Goal: Navigation & Orientation: Find specific page/section

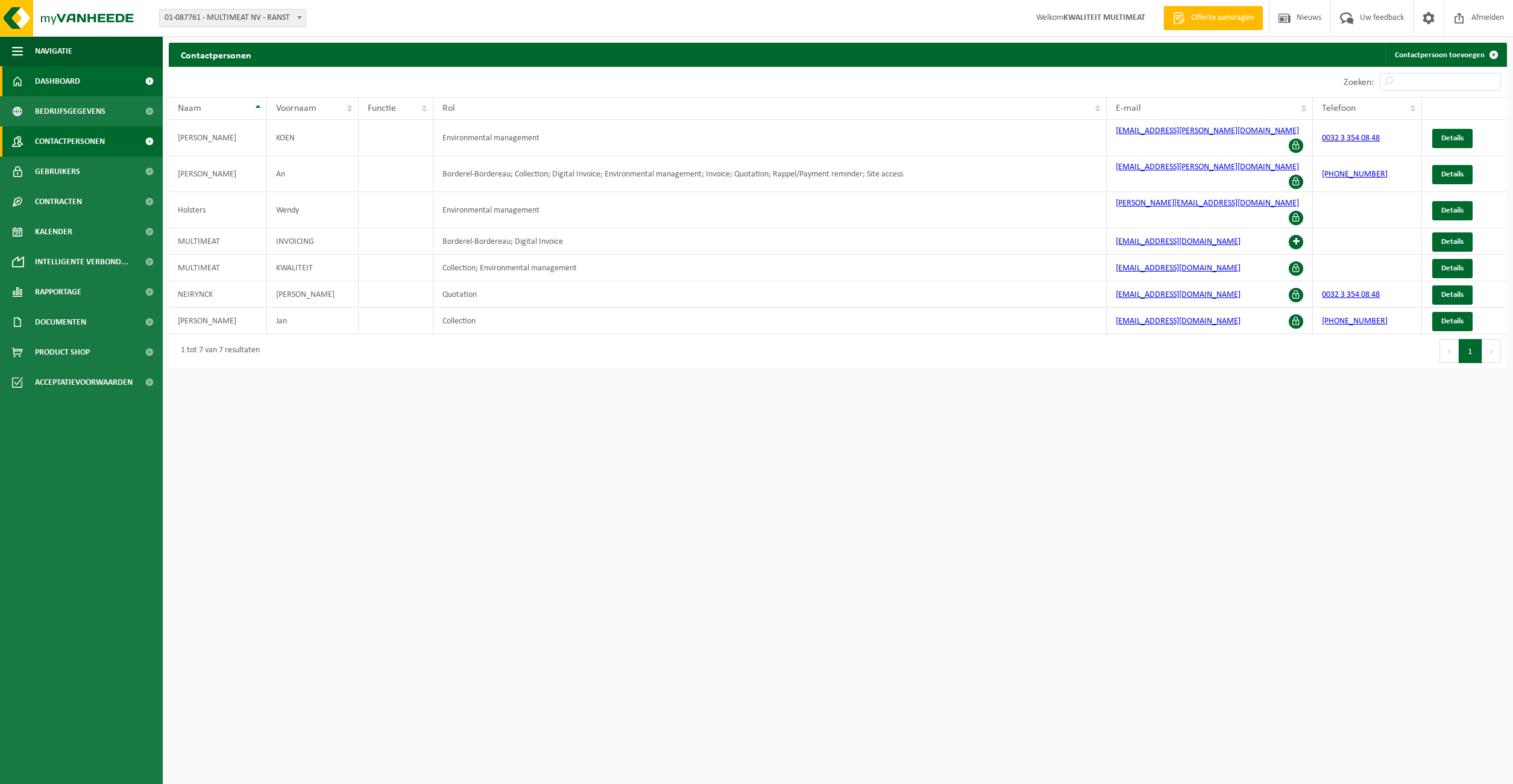
click at [58, 78] on span "Dashboard" at bounding box center [57, 81] width 45 height 30
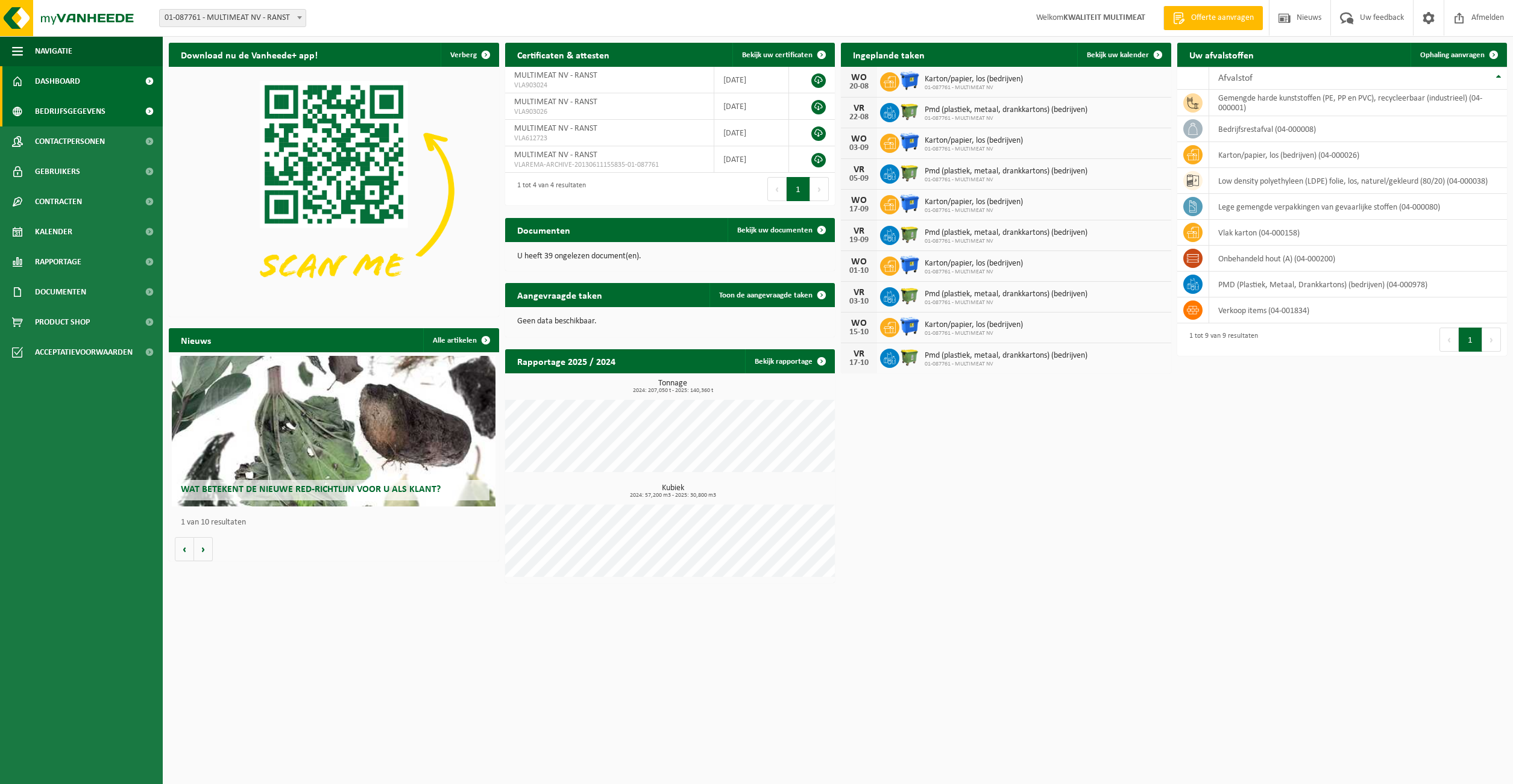
click at [58, 112] on span "Bedrijfsgegevens" at bounding box center [69, 112] width 70 height 30
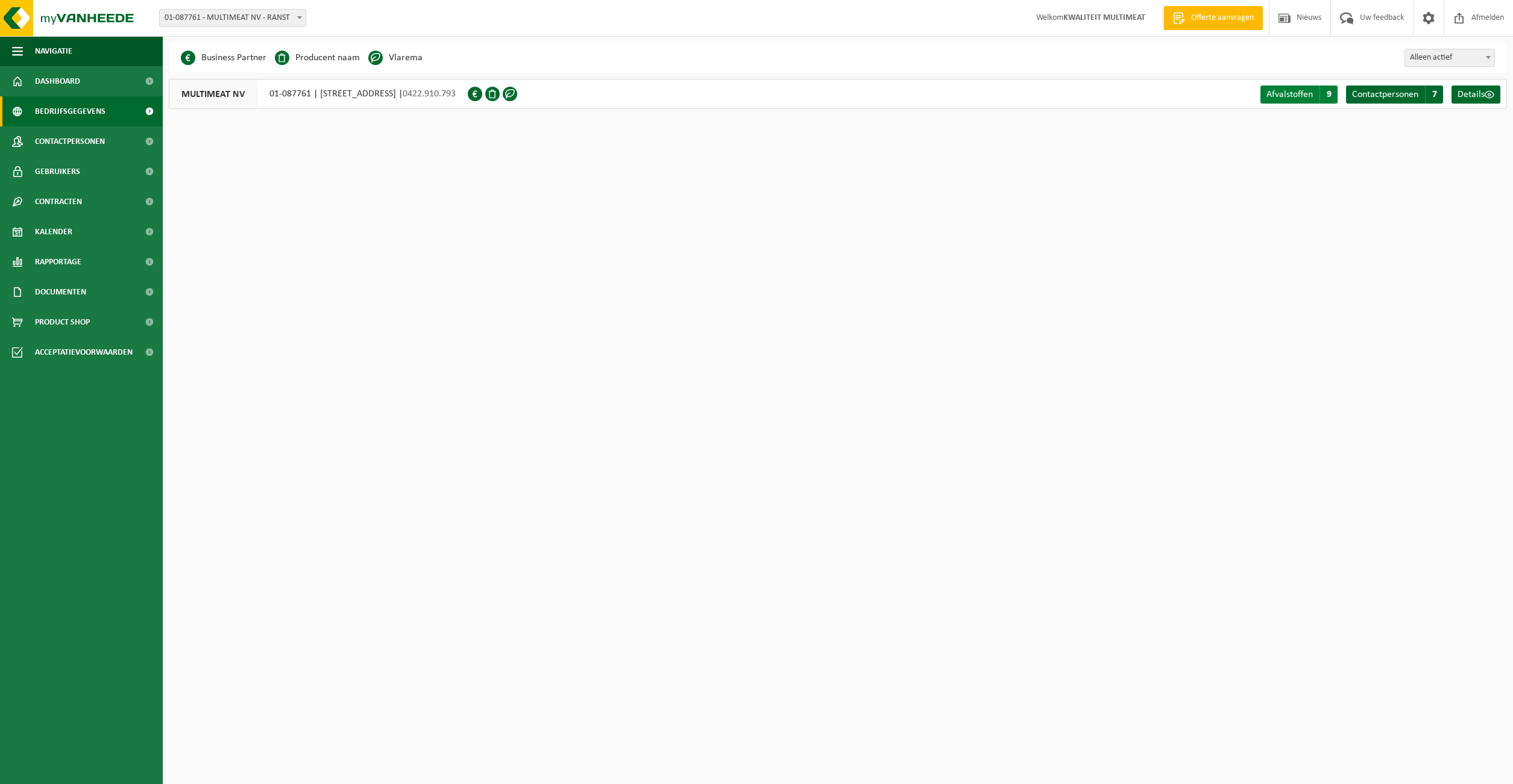
click at [1329, 93] on span "9" at bounding box center [1328, 94] width 18 height 18
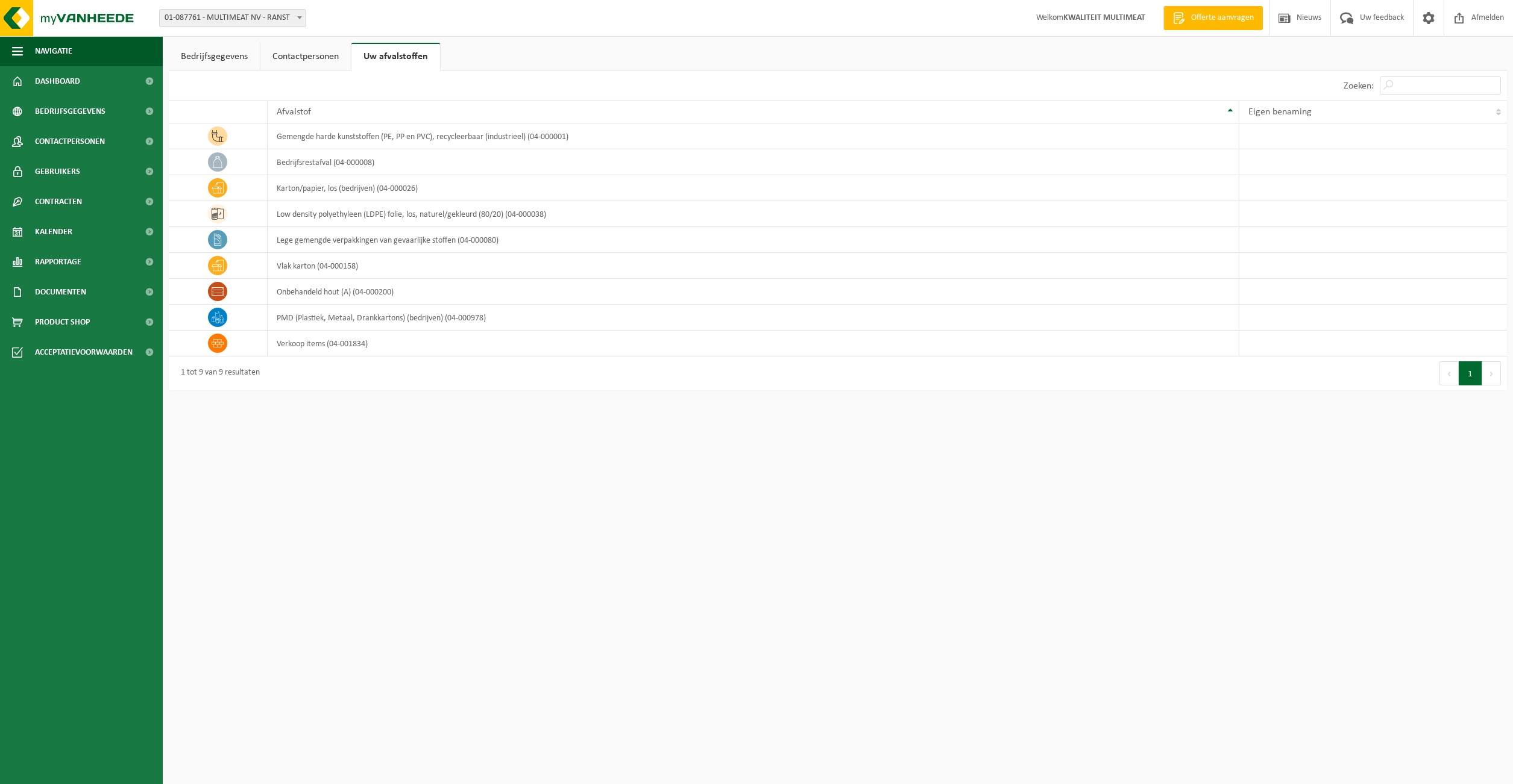
click at [309, 56] on link "Contactpersonen" at bounding box center [305, 57] width 91 height 28
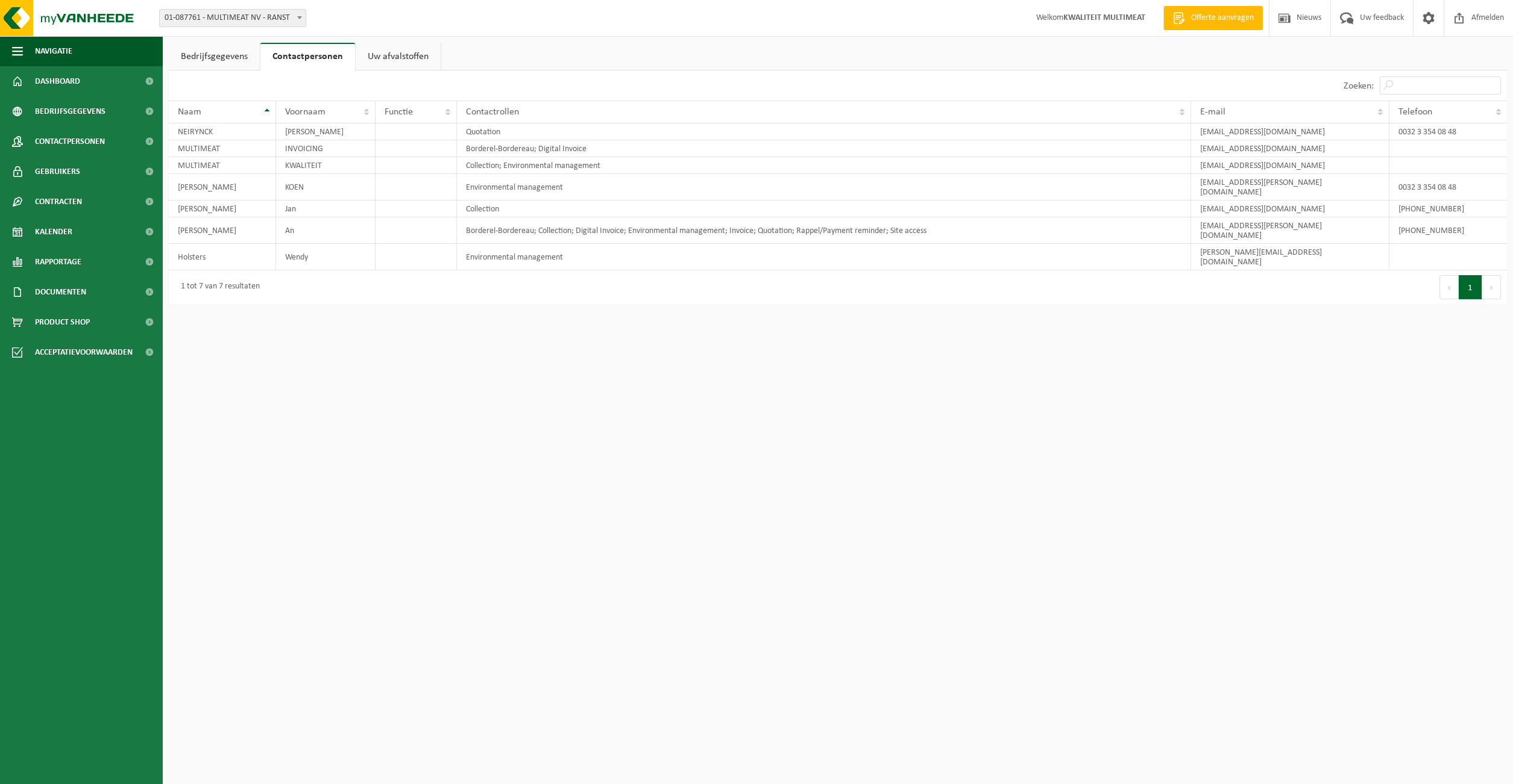
click at [211, 52] on link "Bedrijfsgegevens" at bounding box center [214, 57] width 91 height 28
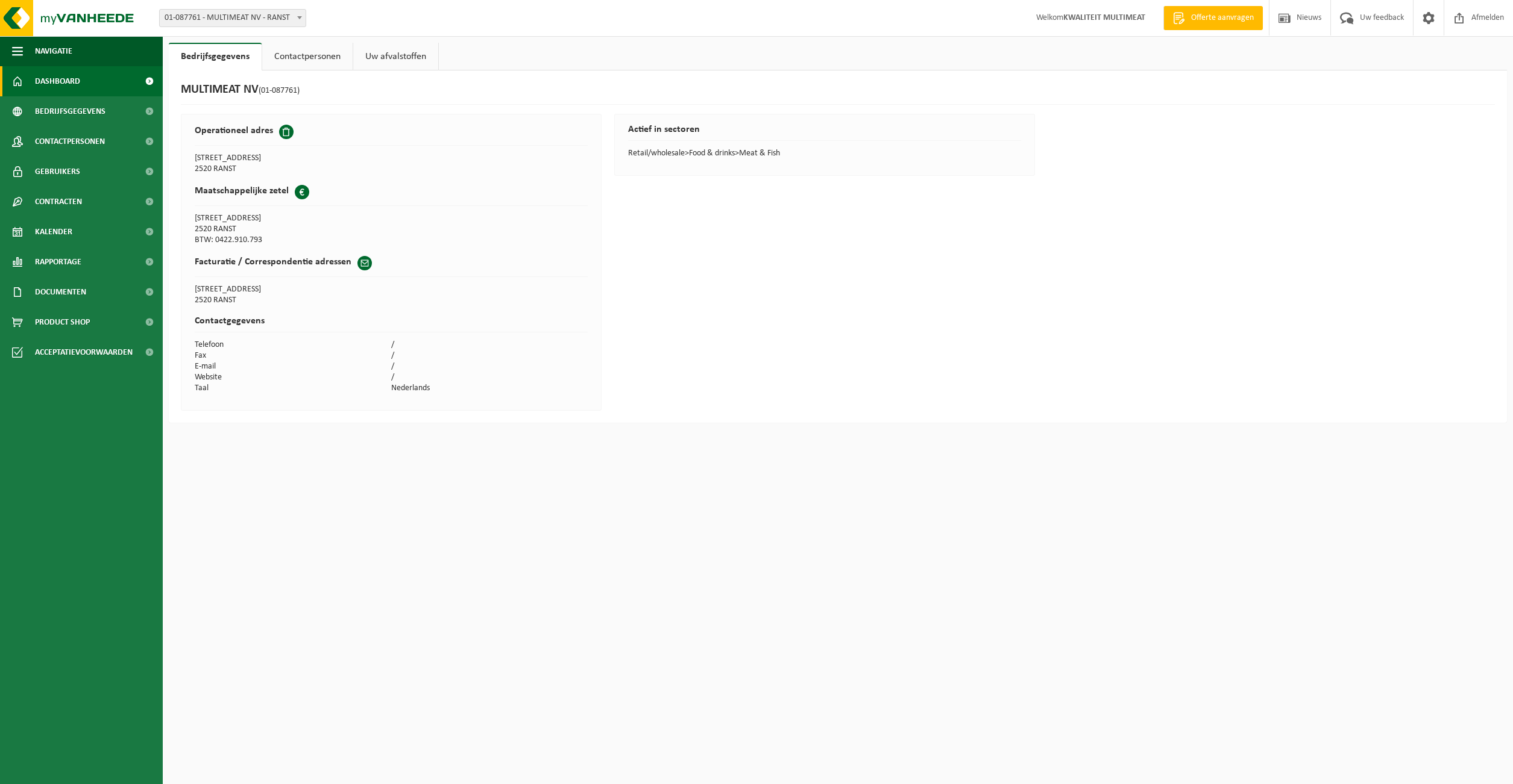
click at [69, 78] on span "Dashboard" at bounding box center [57, 81] width 45 height 30
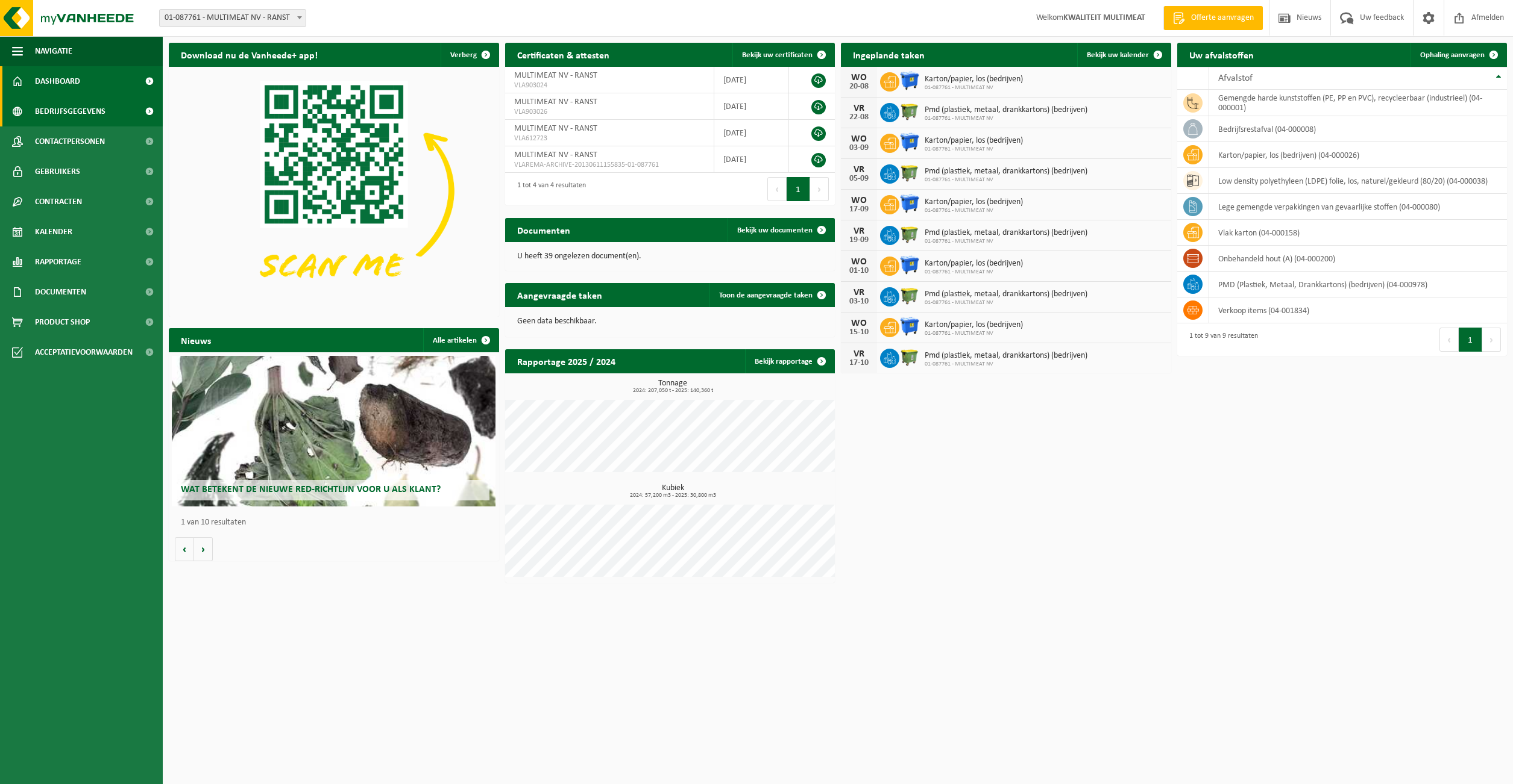
click at [65, 107] on span "Bedrijfsgegevens" at bounding box center [69, 112] width 70 height 30
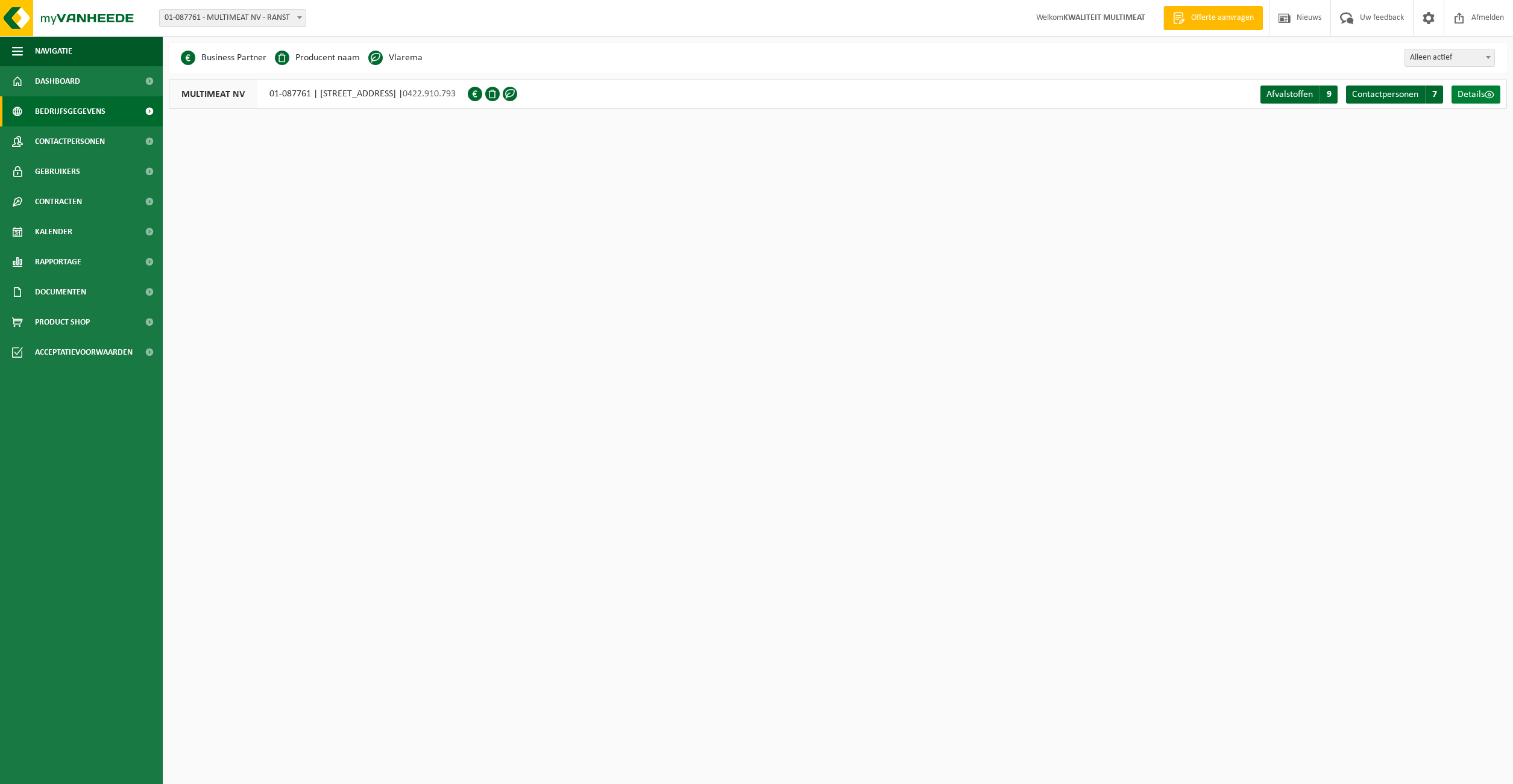
click at [1472, 94] on span "Details" at bounding box center [1471, 94] width 27 height 9
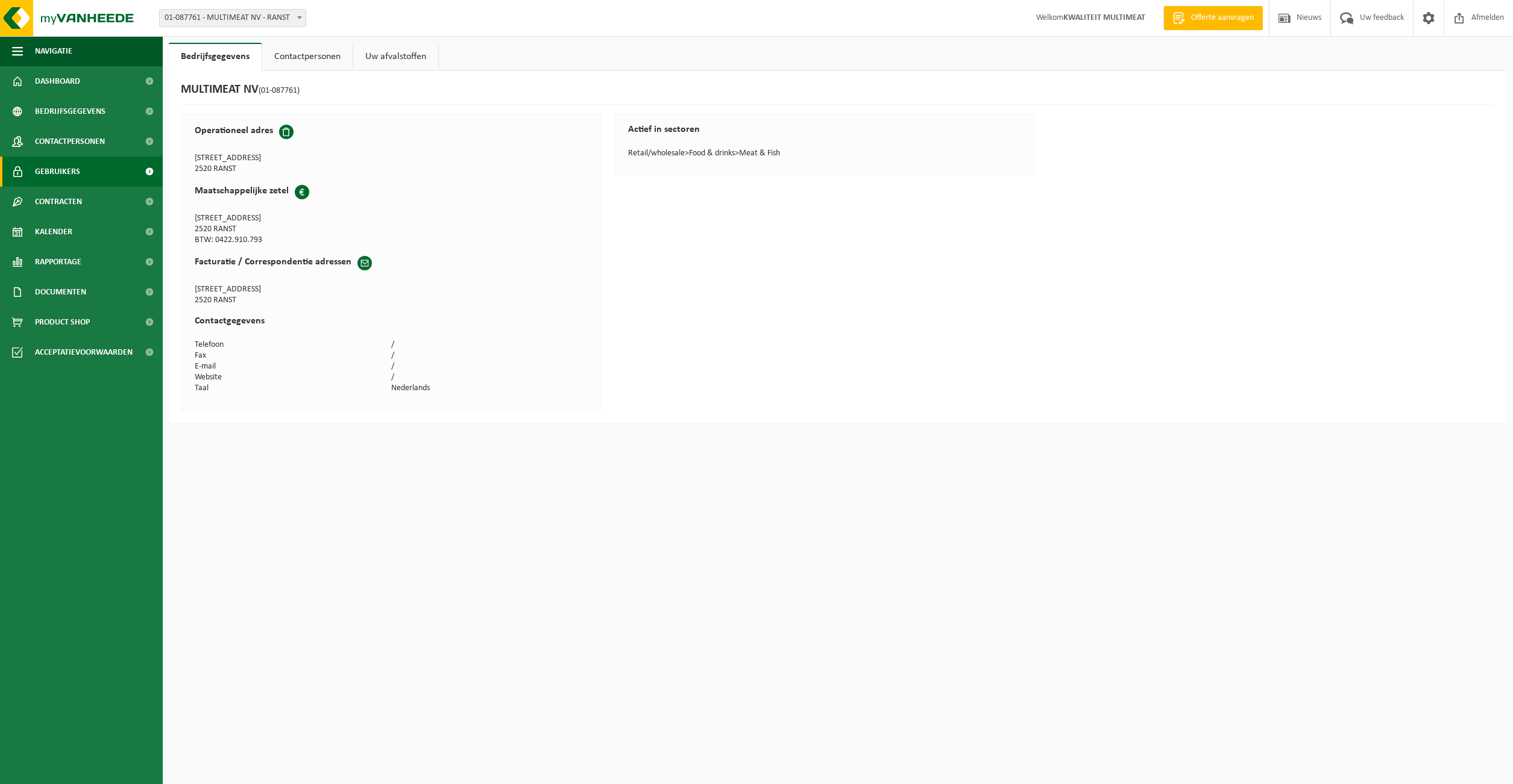
click at [74, 168] on span "Gebruikers" at bounding box center [57, 172] width 45 height 30
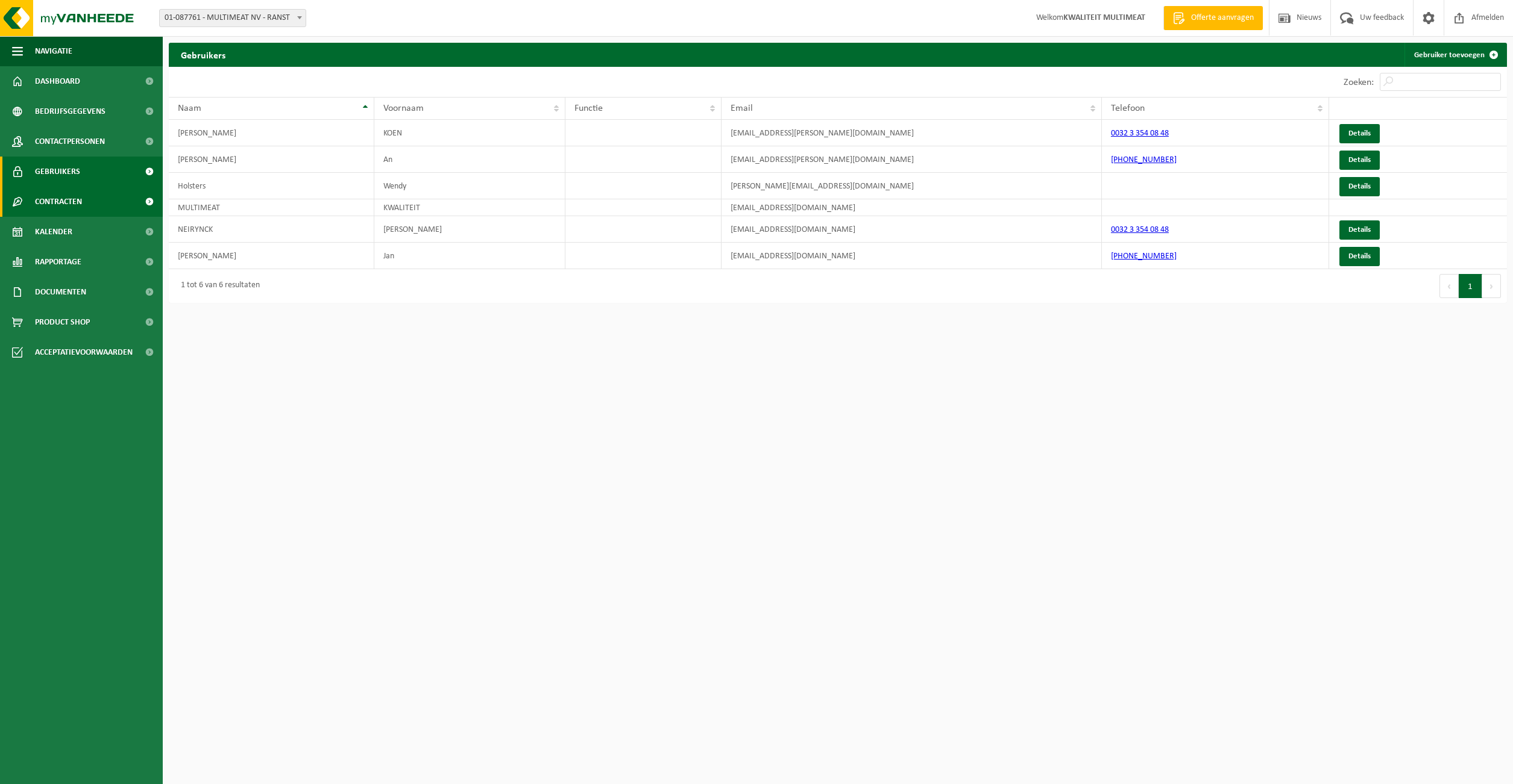
click at [70, 202] on span "Contracten" at bounding box center [58, 202] width 47 height 30
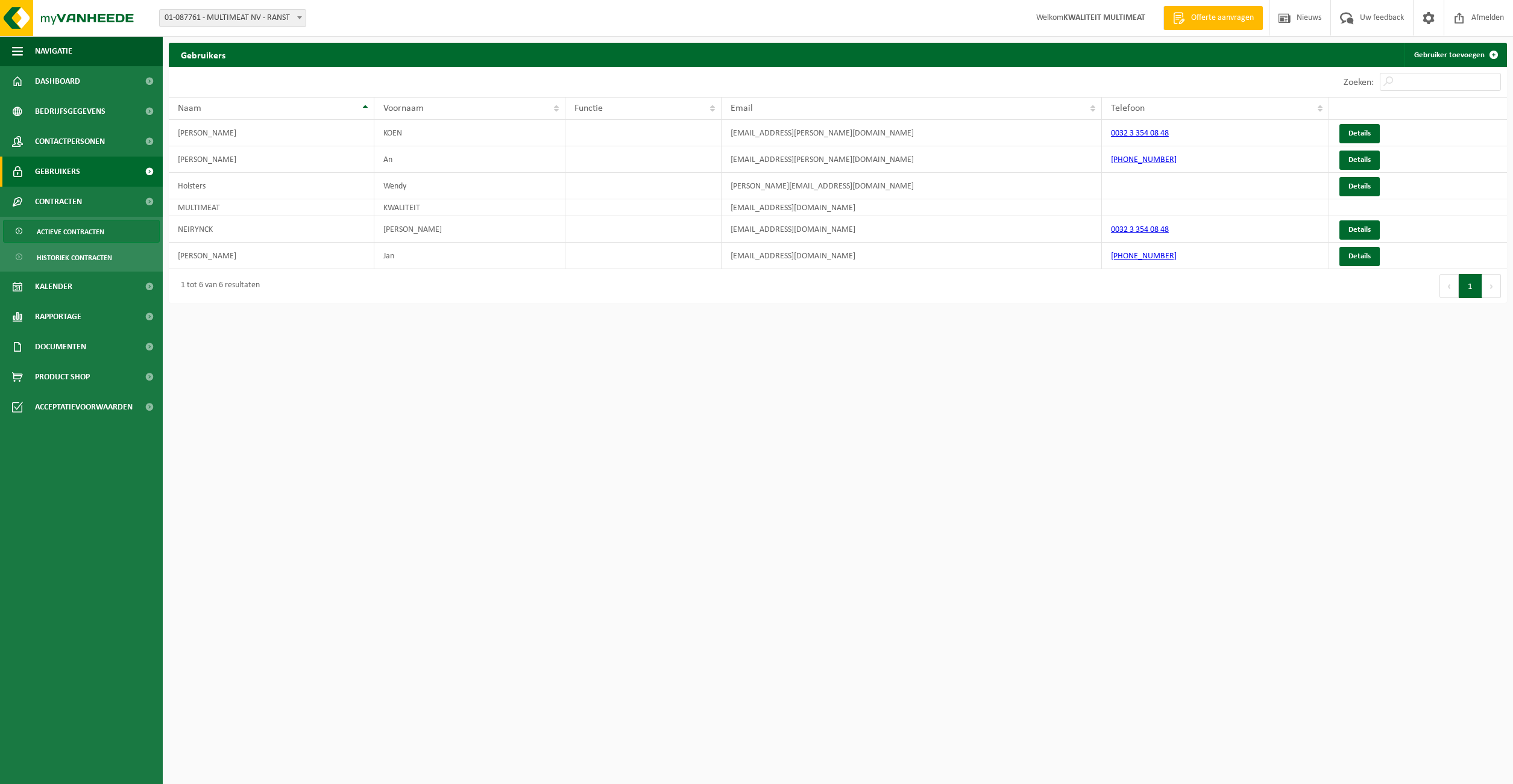
click at [80, 232] on span "Actieve contracten" at bounding box center [70, 232] width 68 height 23
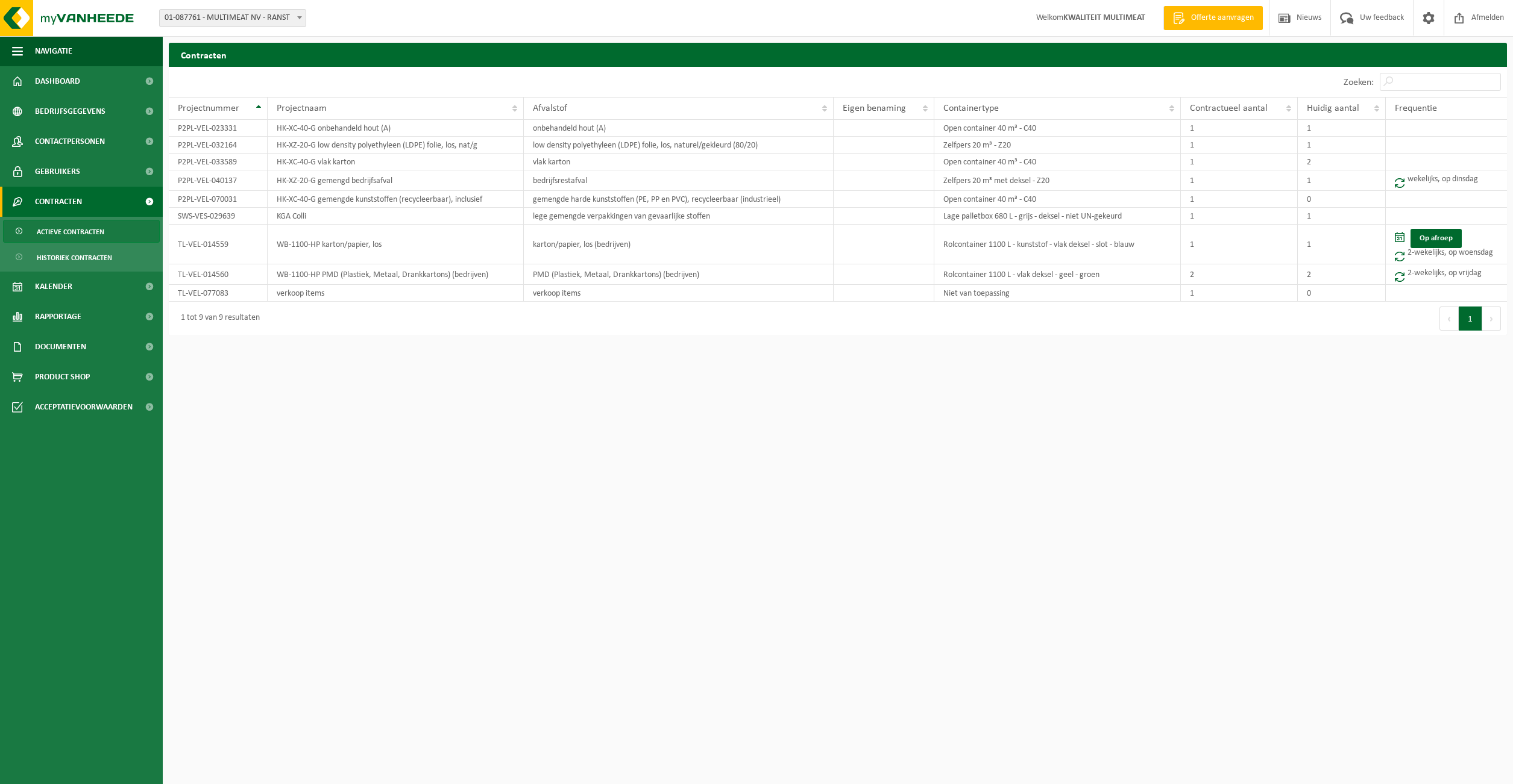
click at [74, 232] on span "Actieve contracten" at bounding box center [70, 232] width 68 height 23
click at [64, 140] on span "Contactpersonen" at bounding box center [69, 142] width 70 height 30
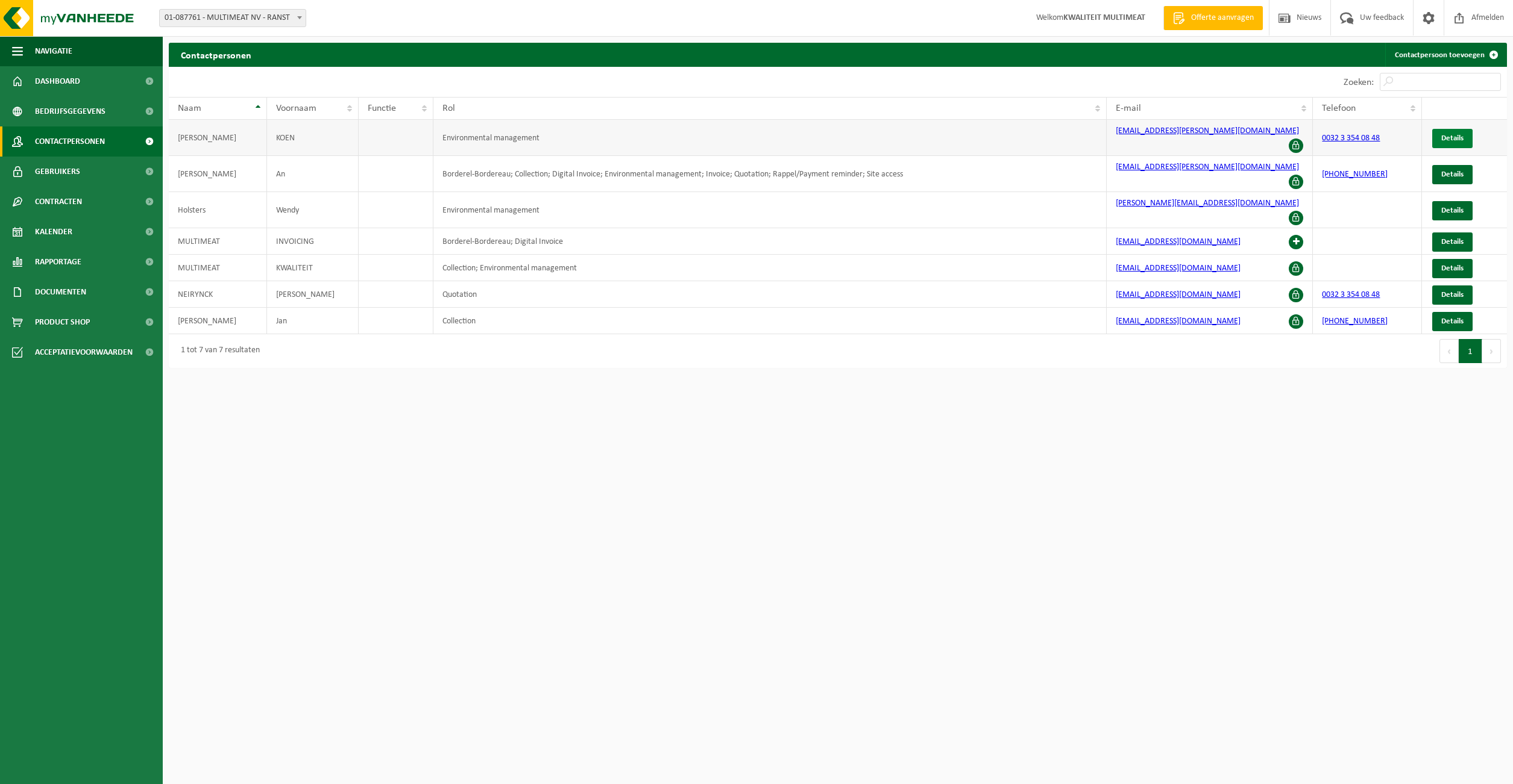
click at [1455, 134] on span "Details" at bounding box center [1452, 138] width 22 height 8
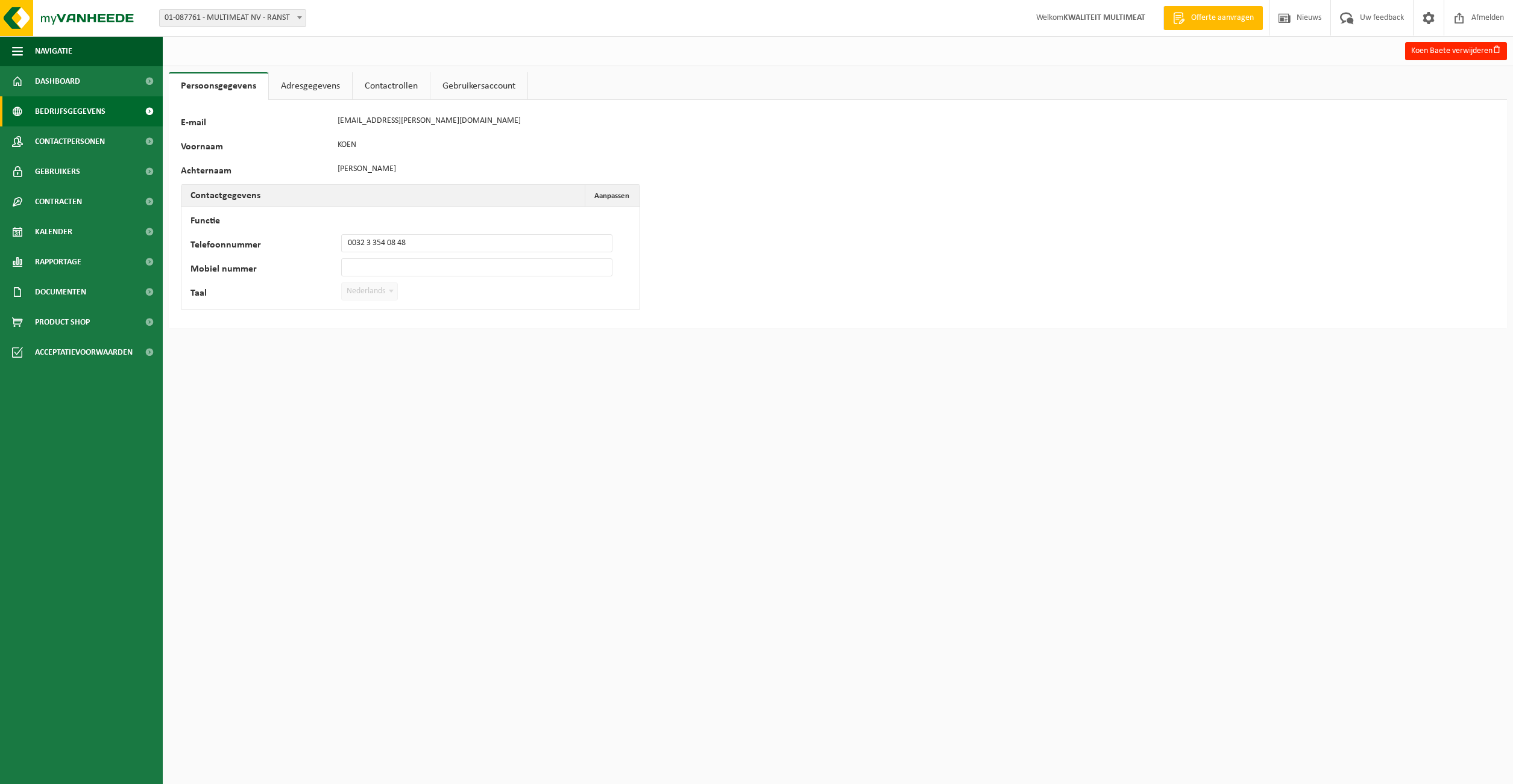
click at [59, 109] on span "Bedrijfsgegevens" at bounding box center [69, 112] width 70 height 30
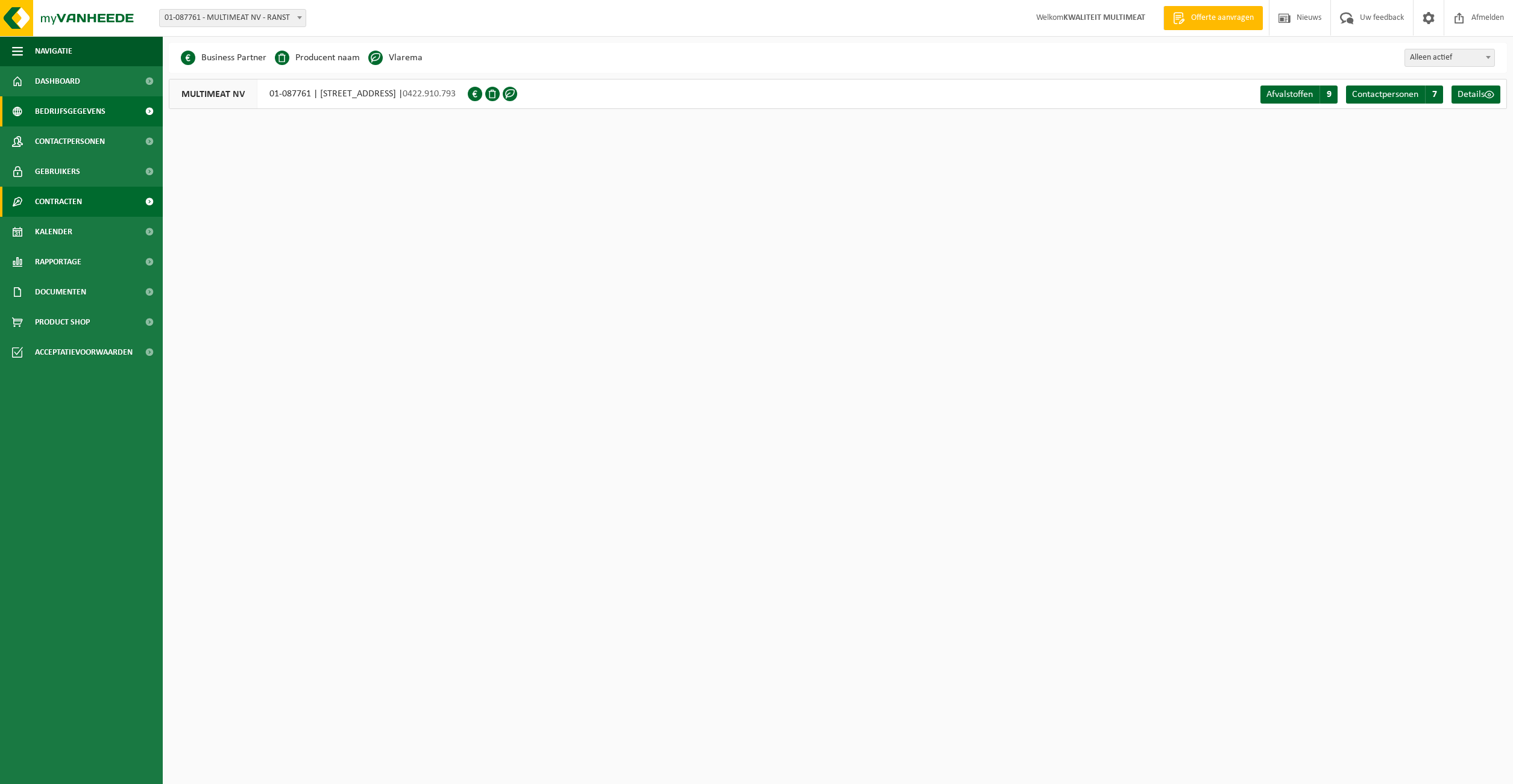
click at [60, 202] on span "Contracten" at bounding box center [58, 202] width 47 height 30
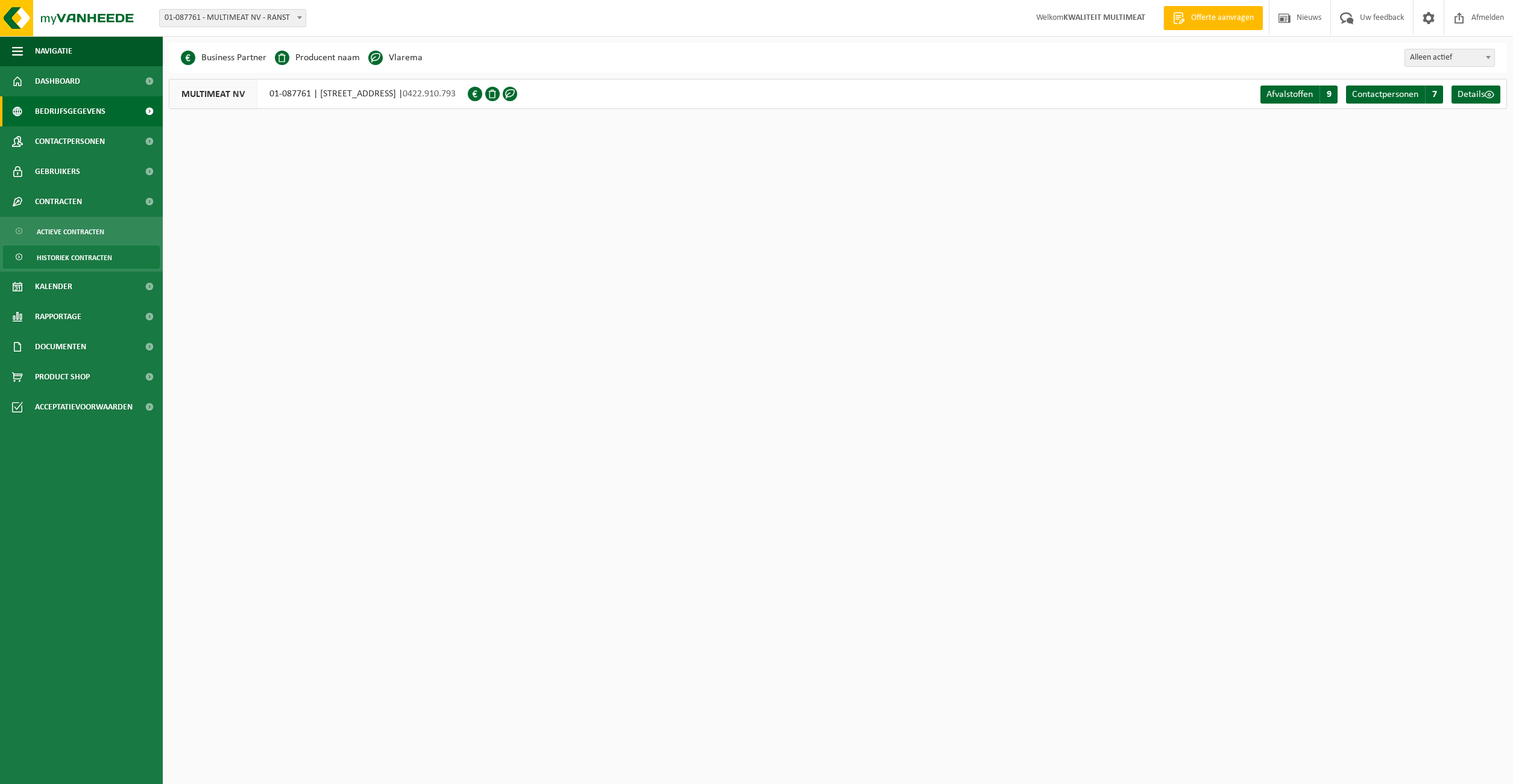
click at [69, 260] on span "Historiek contracten" at bounding box center [74, 257] width 75 height 23
